Goal: Task Accomplishment & Management: Complete application form

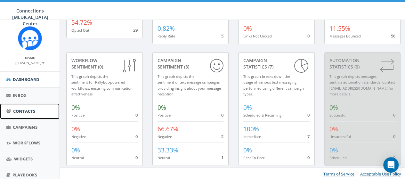
click at [24, 109] on span "Contacts" at bounding box center [24, 111] width 22 height 6
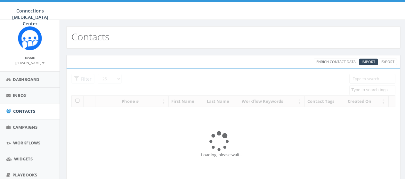
select select
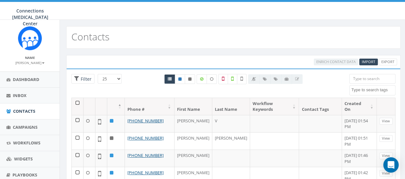
click at [222, 90] on div at bounding box center [232, 90] width 157 height 7
click at [368, 61] on span "Import" at bounding box center [367, 61] width 13 height 5
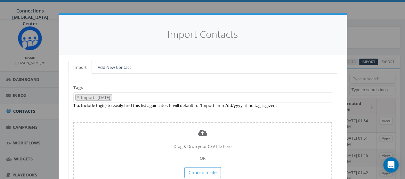
click at [126, 74] on div "Tags Import - 10/02/2025 landline number Test SMS unknown handset × Import - 10…" at bounding box center [202, 140] width 269 height 133
click at [118, 66] on link "Add New Contact" at bounding box center [113, 67] width 43 height 13
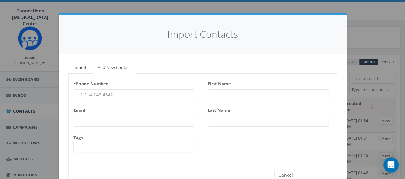
click at [142, 90] on input "* Phone Number" at bounding box center [134, 94] width 121 height 11
type input "M"
click at [225, 92] on input "First Name" at bounding box center [268, 94] width 121 height 11
type input "[PERSON_NAME]"
click at [218, 117] on input "Last Name" at bounding box center [268, 121] width 121 height 11
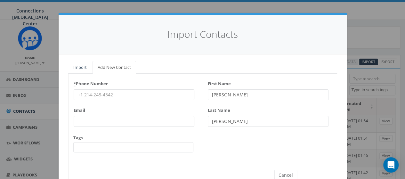
type input "[PERSON_NAME]"
click at [112, 94] on input "* Phone Number" at bounding box center [134, 94] width 121 height 11
type input "8607967357"
click at [105, 120] on input "Email" at bounding box center [134, 121] width 121 height 11
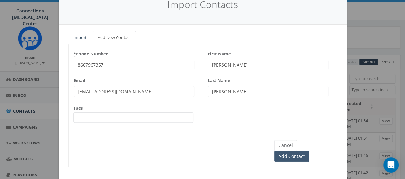
type input "meganperissi@gmail.com"
click at [309, 151] on input "Add Contact" at bounding box center [291, 156] width 35 height 11
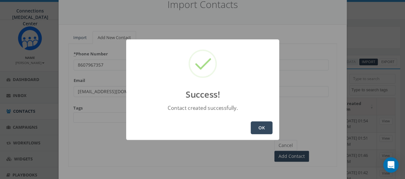
click at [263, 130] on button "OK" at bounding box center [261, 127] width 22 height 13
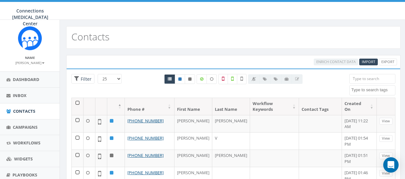
select select
click at [368, 61] on span "Import" at bounding box center [367, 61] width 13 height 5
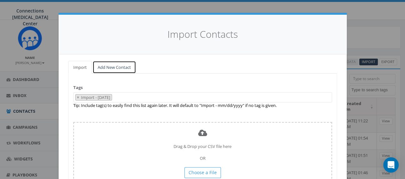
click at [114, 66] on link "Add New Contact" at bounding box center [113, 67] width 43 height 13
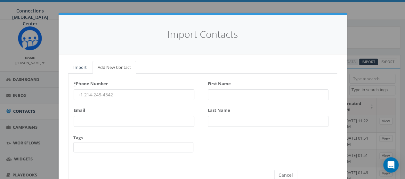
click at [216, 100] on div "First Name Last Name" at bounding box center [268, 104] width 121 height 53
click at [224, 93] on input "First Name" at bounding box center [268, 94] width 121 height 11
type input "[PERSON_NAME]"
click at [227, 120] on input "Last Name" at bounding box center [268, 121] width 121 height 11
type input "[PERSON_NAME]"
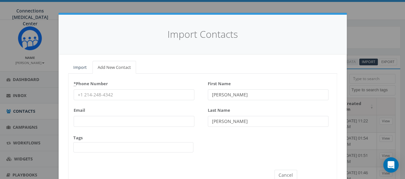
click at [144, 97] on input "* Phone Number" at bounding box center [134, 94] width 121 height 11
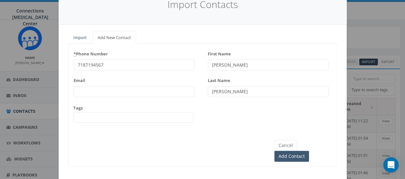
type input "7187194567"
click at [309, 151] on input "Add Contact" at bounding box center [291, 156] width 35 height 11
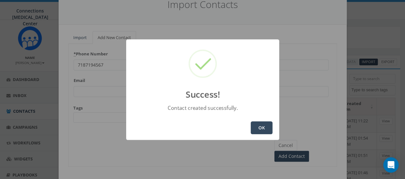
click at [262, 125] on button "OK" at bounding box center [261, 127] width 22 height 13
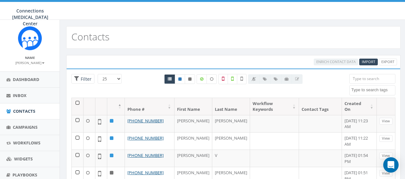
select select
click at [370, 60] on span "Import" at bounding box center [367, 61] width 13 height 5
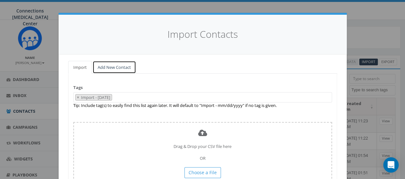
click at [119, 67] on link "Add New Contact" at bounding box center [113, 67] width 43 height 13
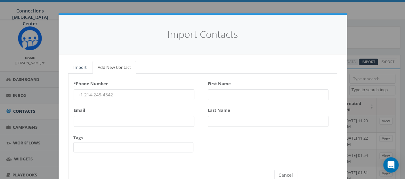
click at [221, 92] on input "First Name" at bounding box center [268, 94] width 121 height 11
type input "Allie"
click at [225, 122] on input "Last Name" at bounding box center [268, 121] width 121 height 11
type input "Hovvener"
click at [85, 97] on input "* Phone Number" at bounding box center [134, 94] width 121 height 11
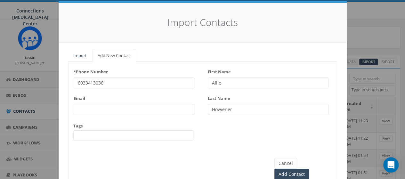
scroll to position [12, 0]
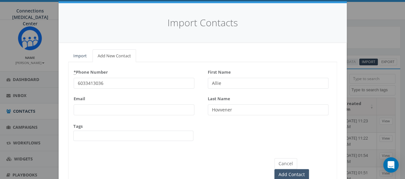
type input "6033413036"
click at [309, 169] on input "Add Contact" at bounding box center [291, 174] width 35 height 11
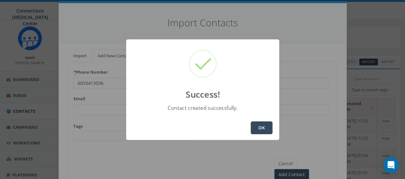
click at [260, 131] on button "OK" at bounding box center [261, 127] width 22 height 13
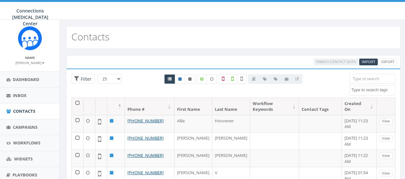
select select
